Goal: Navigation & Orientation: Find specific page/section

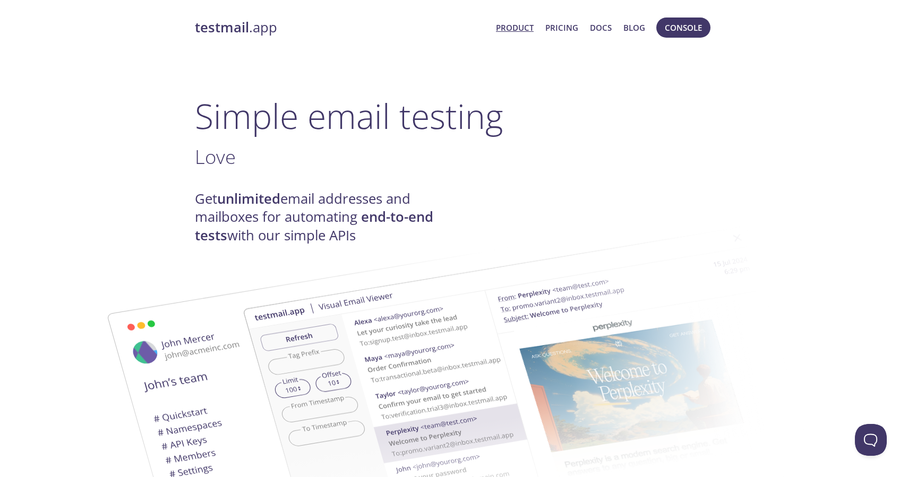
click at [268, 29] on link "testmail .app" at bounding box center [341, 28] width 293 height 18
click at [873, 434] on button "Open Beacon popover" at bounding box center [869, 438] width 32 height 32
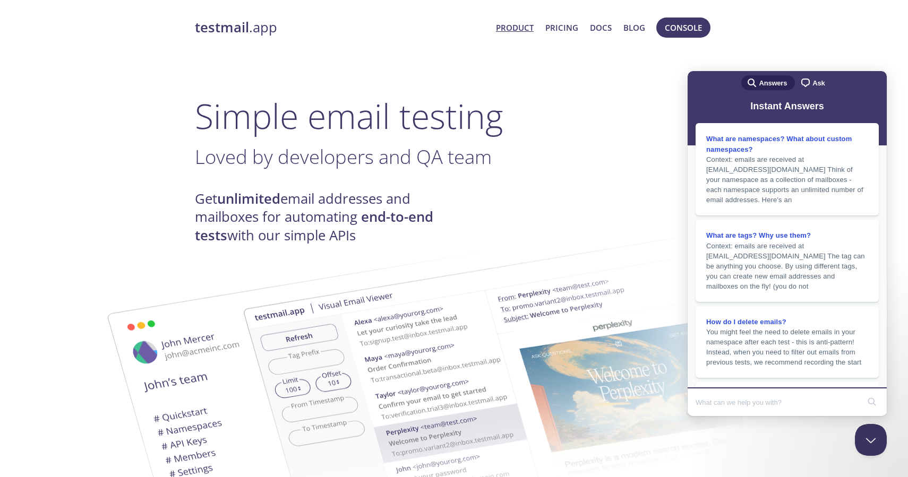
click at [575, 133] on h1 "Simple email testing" at bounding box center [454, 116] width 518 height 41
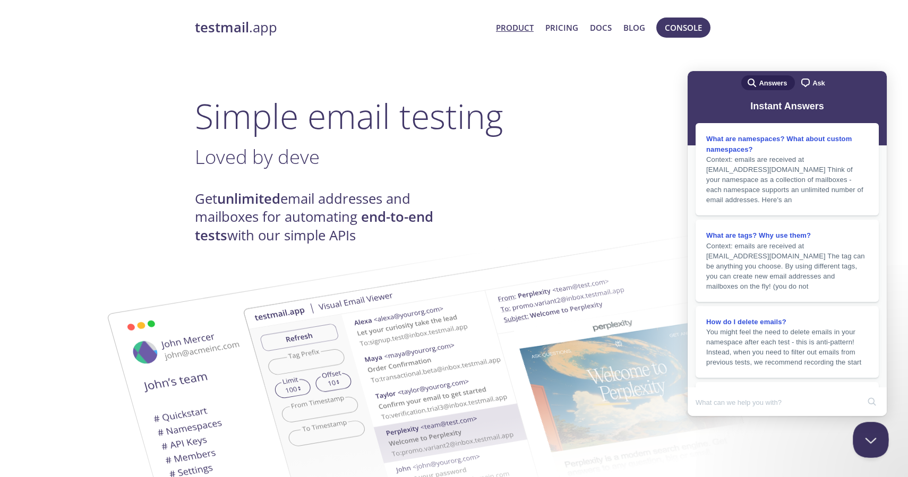
click at [863, 434] on button "Close Beacon popover" at bounding box center [869, 438] width 32 height 32
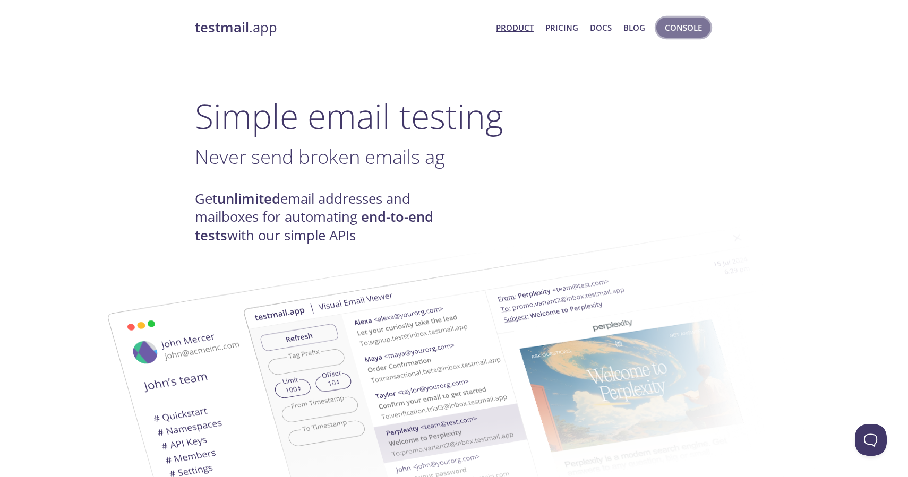
click at [682, 34] on span "Console" at bounding box center [683, 28] width 37 height 14
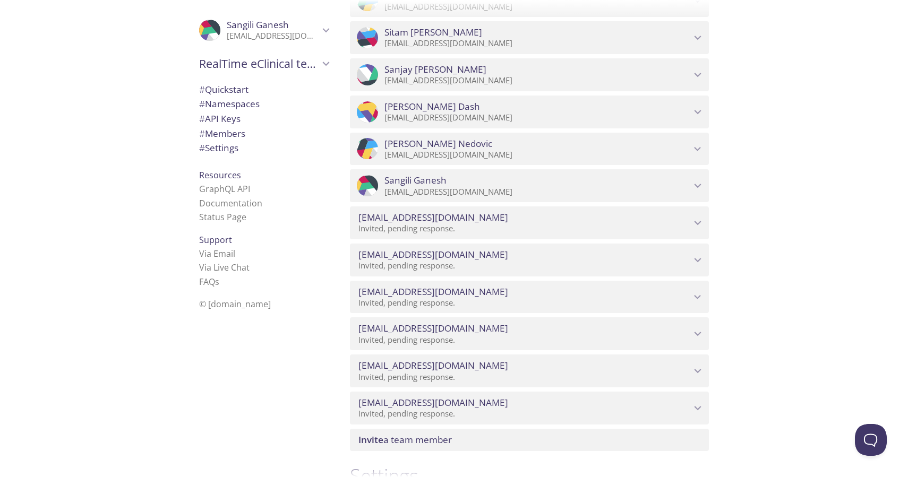
scroll to position [624, 0]
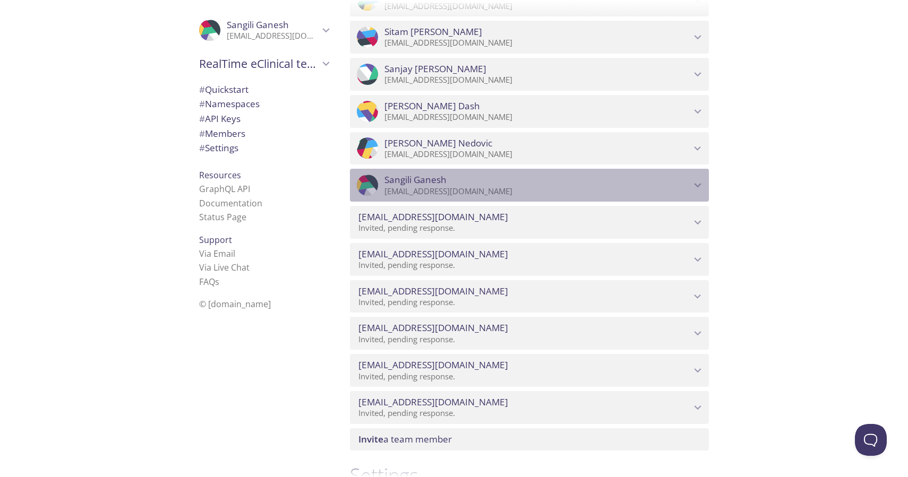
click at [505, 180] on span "[PERSON_NAME]" at bounding box center [537, 180] width 306 height 12
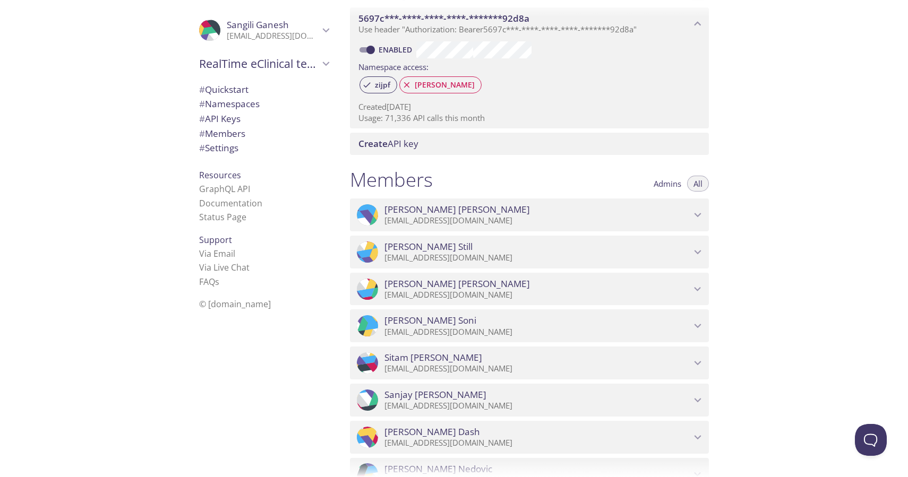
scroll to position [0, 0]
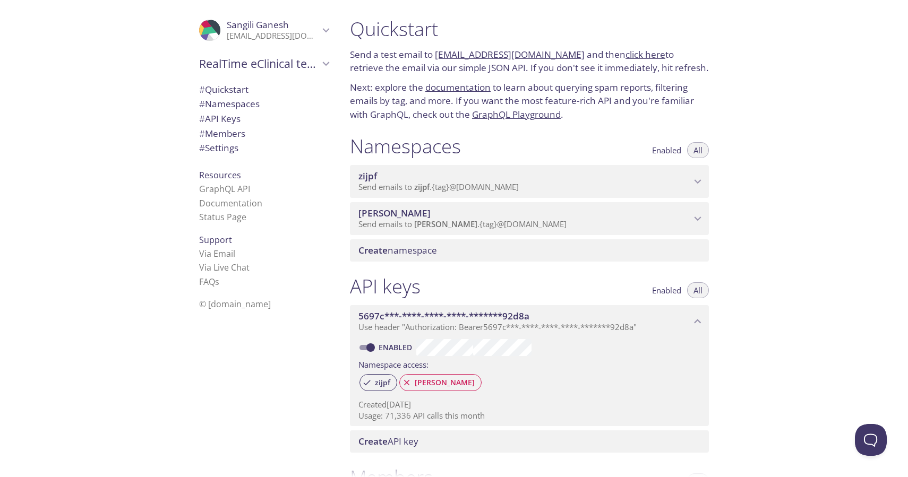
click at [625, 55] on link "click here" at bounding box center [645, 54] width 40 height 12
